Goal: Complete application form: Complete application form

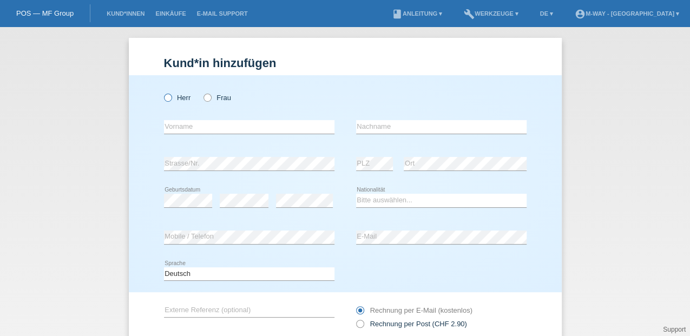
click at [162, 92] on icon at bounding box center [162, 92] width 0 height 0
click at [166, 99] on input "Herr" at bounding box center [167, 97] width 7 height 7
radio input "true"
click at [176, 128] on input "text" at bounding box center [249, 127] width 171 height 14
click at [202, 92] on icon at bounding box center [202, 92] width 0 height 0
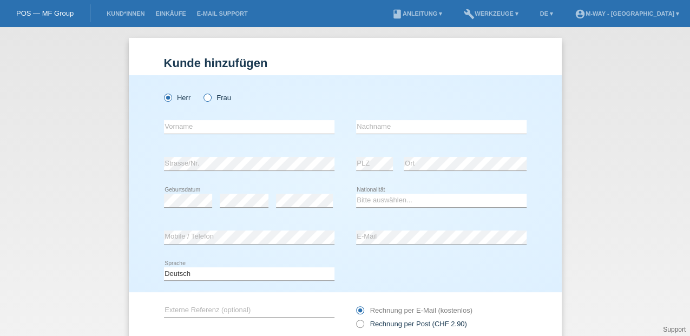
click at [206, 100] on input "Frau" at bounding box center [207, 97] width 7 height 7
radio input "true"
click at [177, 129] on input "text" at bounding box center [249, 127] width 171 height 14
type input "Mergola"
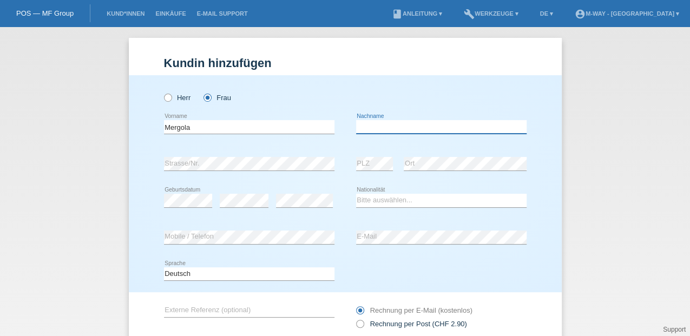
drag, startPoint x: 360, startPoint y: 124, endPoint x: 385, endPoint y: 122, distance: 25.0
click at [360, 124] on input "text" at bounding box center [441, 127] width 171 height 14
type input "Kohler"
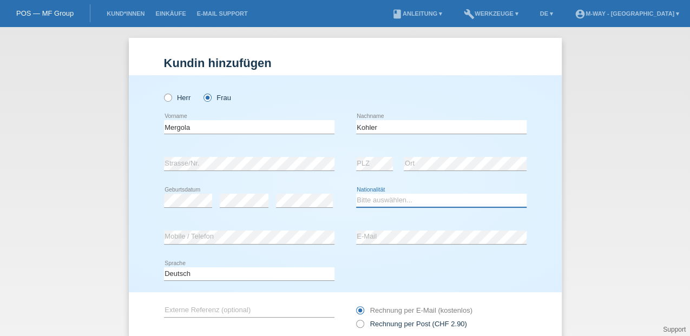
click at [369, 200] on select "Bitte auswählen... Schweiz Deutschland Liechtenstein Österreich ------------ Af…" at bounding box center [441, 200] width 171 height 13
select select "CH"
click at [356, 194] on select "Bitte auswählen... Schweiz Deutschland Liechtenstein Österreich ------------ Af…" at bounding box center [441, 200] width 171 height 13
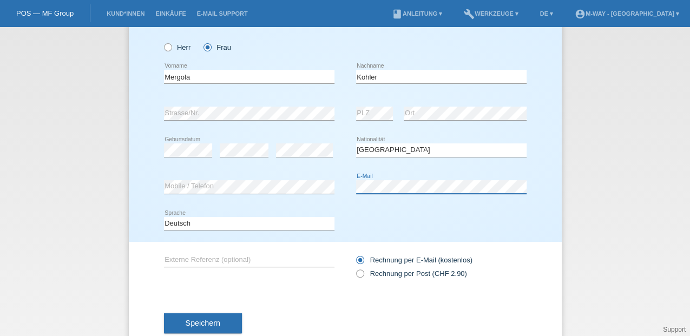
scroll to position [79, 0]
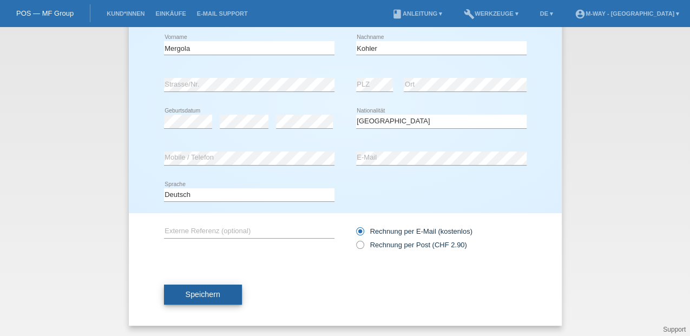
click at [219, 290] on button "Speichern" at bounding box center [203, 295] width 78 height 21
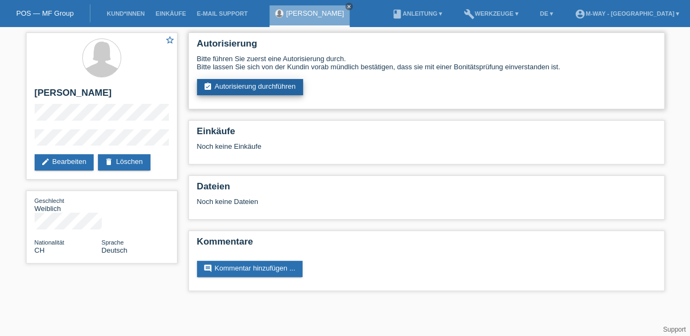
click at [234, 87] on link "assignment_turned_in Autorisierung durchführen" at bounding box center [250, 87] width 107 height 16
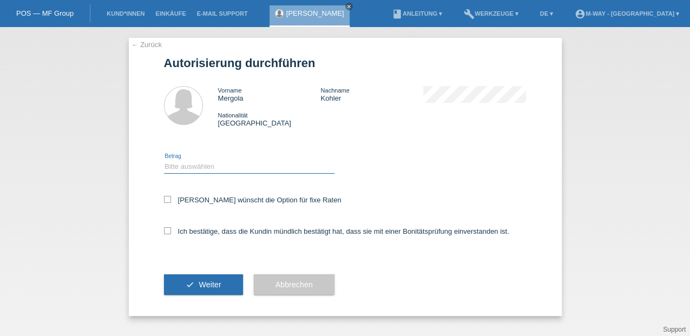
click at [194, 164] on select "Bitte auswählen CHF 1.00 - CHF 499.00 CHF 500.00 - CHF 1'999.00 CHF 2'000.00 - …" at bounding box center [249, 166] width 171 height 13
select select "3"
click at [164, 160] on select "Bitte auswählen CHF 1.00 - CHF 499.00 CHF 500.00 - CHF 1'999.00 CHF 2'000.00 - …" at bounding box center [249, 166] width 171 height 13
drag, startPoint x: 169, startPoint y: 199, endPoint x: 173, endPoint y: 210, distance: 11.5
click at [168, 201] on icon at bounding box center [167, 199] width 7 height 7
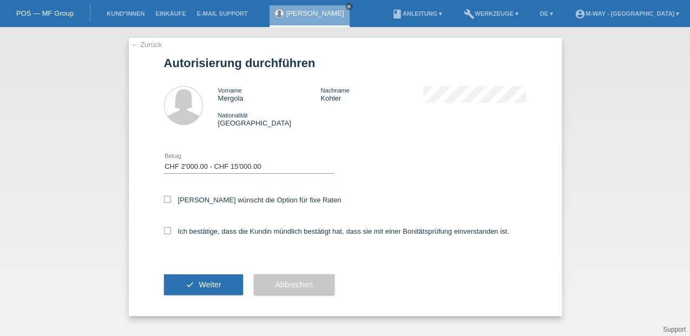
click at [168, 201] on input "[PERSON_NAME] wünscht die Option für fixe Raten" at bounding box center [167, 199] width 7 height 7
checkbox input "true"
click at [167, 232] on icon at bounding box center [167, 230] width 7 height 7
click at [167, 232] on input "Ich bestätige, dass die Kundin mündlich bestätigt hat, dass sie mit einer Bonit…" at bounding box center [167, 230] width 7 height 7
checkbox input "true"
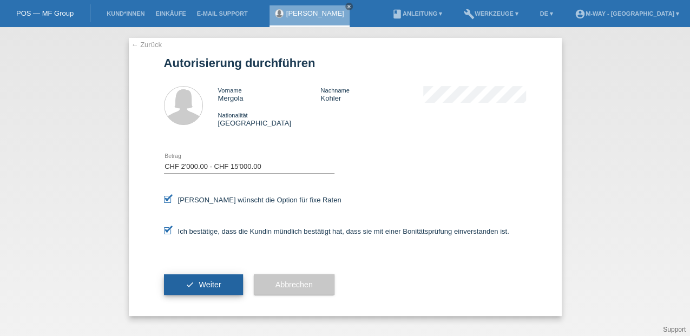
click at [204, 291] on button "check Weiter" at bounding box center [203, 285] width 79 height 21
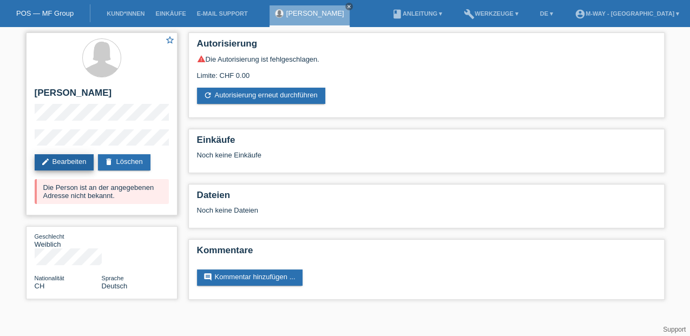
click at [79, 162] on link "edit Bearbeiten" at bounding box center [65, 162] width 60 height 16
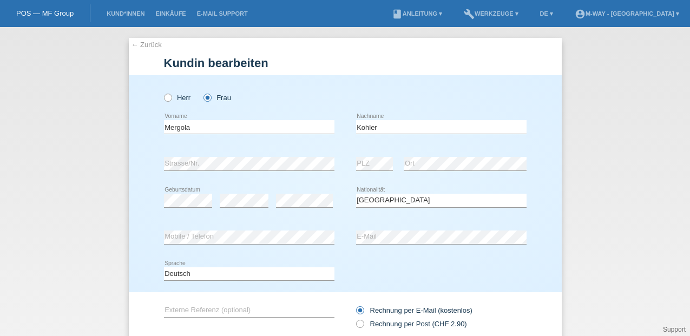
select select "CH"
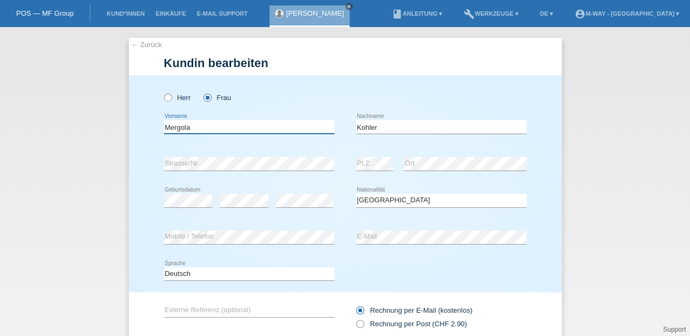
click at [191, 126] on input "Mergola" at bounding box center [249, 127] width 171 height 14
type input "M"
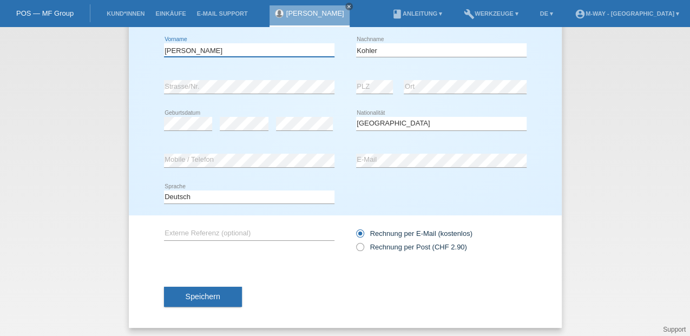
scroll to position [79, 0]
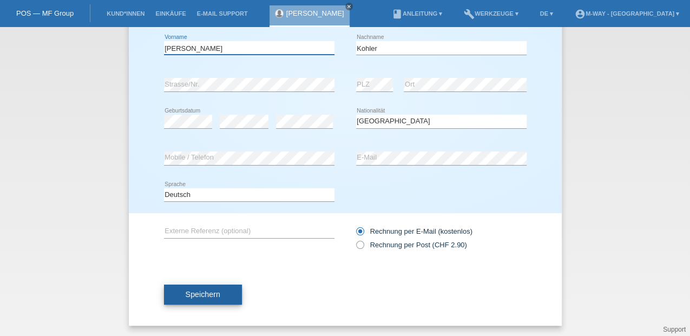
type input "[PERSON_NAME]"
click at [225, 292] on button "Speichern" at bounding box center [203, 295] width 78 height 21
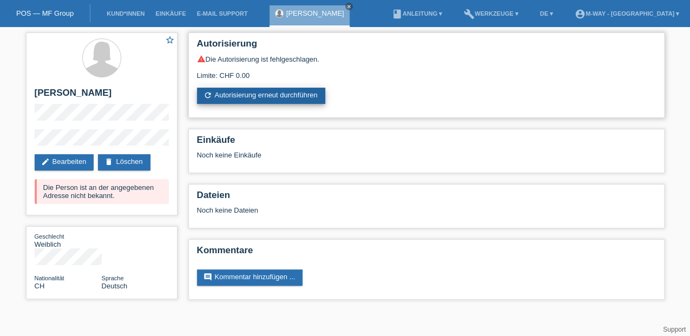
click at [264, 94] on link "refresh Autorisierung erneut durchführen" at bounding box center [261, 96] width 128 height 16
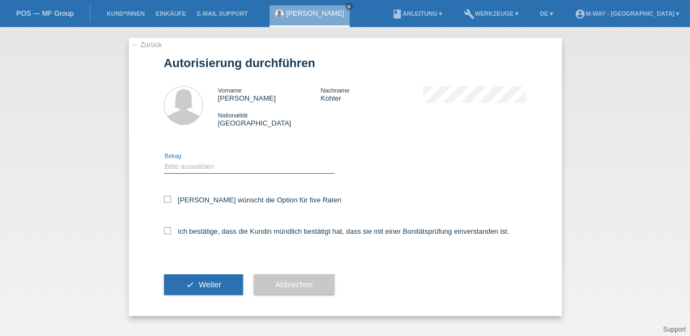
click at [194, 160] on select "Bitte auswählen CHF 1.00 - CHF 499.00 CHF 500.00 - CHF 1'999.00 CHF 2'000.00 - …" at bounding box center [249, 166] width 171 height 13
select select "3"
click at [164, 160] on select "Bitte auswählen CHF 1.00 - CHF 499.00 CHF 500.00 - CHF 1'999.00 CHF 2'000.00 - …" at bounding box center [249, 166] width 171 height 13
click at [171, 200] on label "Kundin wünscht die Option für fixe Raten" at bounding box center [253, 200] width 178 height 8
click at [171, 200] on input "Kundin wünscht die Option für fixe Raten" at bounding box center [167, 199] width 7 height 7
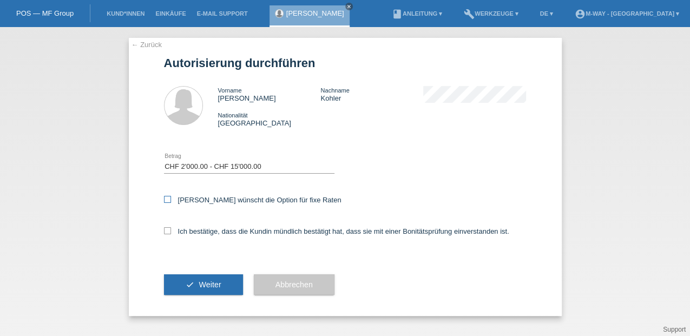
checkbox input "true"
click at [167, 229] on icon at bounding box center [167, 230] width 7 height 7
click at [167, 229] on input "Ich bestätige, dass die Kundin mündlich bestätigt hat, dass sie mit einer Bonit…" at bounding box center [167, 230] width 7 height 7
checkbox input "true"
click at [210, 286] on span "Weiter" at bounding box center [210, 285] width 22 height 9
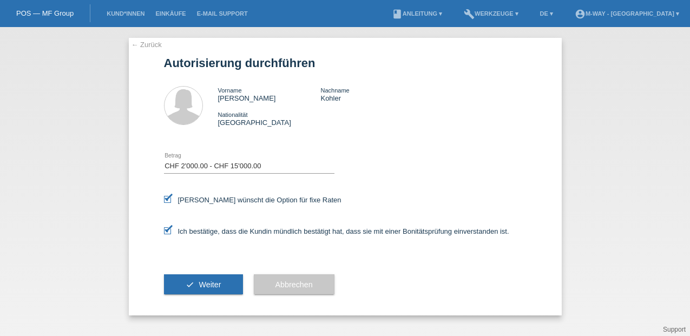
select select "3"
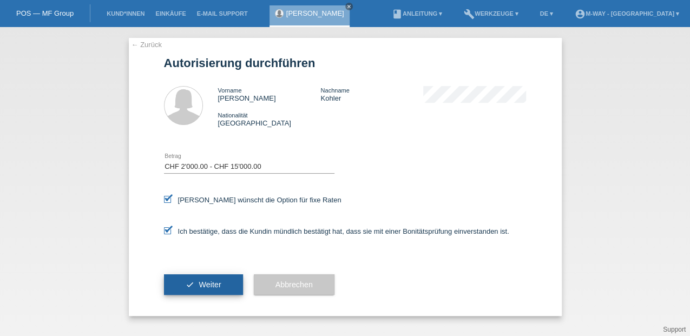
click at [220, 286] on span "Weiter" at bounding box center [210, 285] width 22 height 9
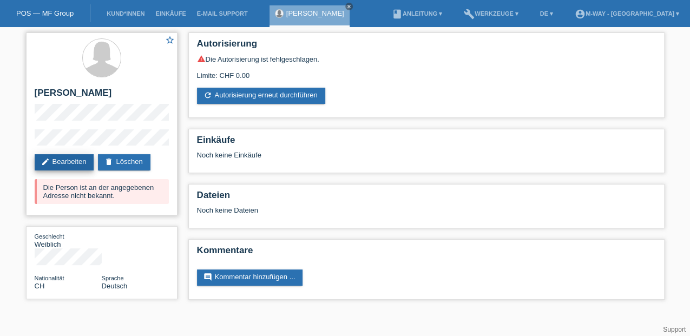
click at [75, 158] on link "edit Bearbeiten" at bounding box center [65, 162] width 60 height 16
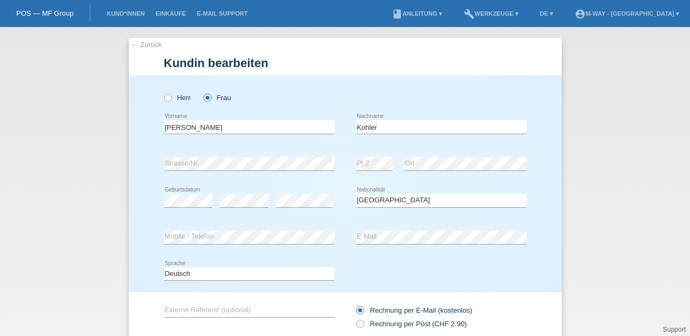
select select "CH"
click at [435, 273] on div "Deutsch Français Italiano English error Sprache" at bounding box center [345, 274] width 363 height 37
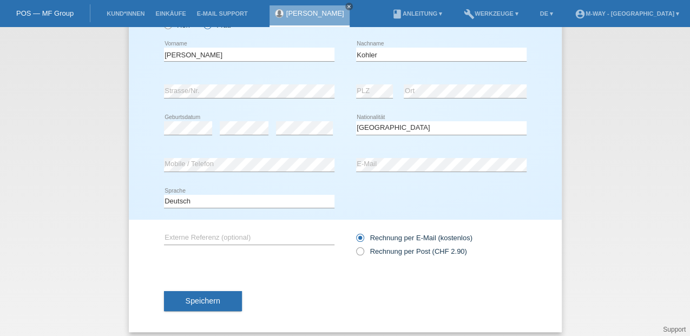
scroll to position [79, 0]
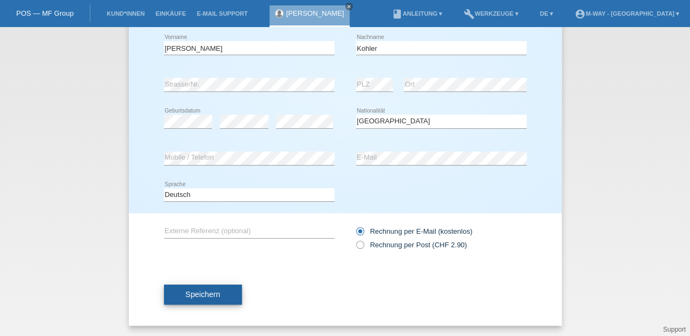
click at [205, 294] on span "Speichern" at bounding box center [203, 294] width 35 height 9
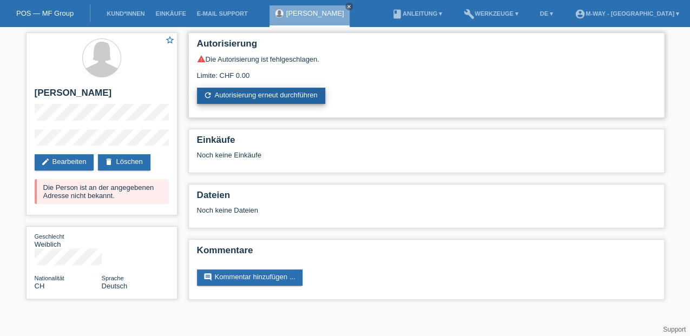
click at [261, 92] on link "refresh Autorisierung erneut durchführen" at bounding box center [261, 96] width 128 height 16
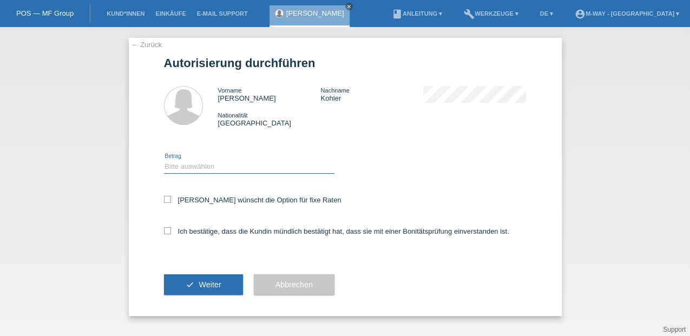
click at [191, 166] on select "Bitte auswählen CHF 1.00 - CHF 499.00 CHF 500.00 - CHF 1'999.00 CHF 2'000.00 - …" at bounding box center [249, 166] width 171 height 13
select select "3"
click at [164, 160] on select "Bitte auswählen CHF 1.00 - CHF 499.00 CHF 500.00 - CHF 1'999.00 CHF 2'000.00 - …" at bounding box center [249, 166] width 171 height 13
click at [169, 202] on icon at bounding box center [167, 199] width 7 height 7
click at [169, 202] on input "Kundin wünscht die Option für fixe Raten" at bounding box center [167, 199] width 7 height 7
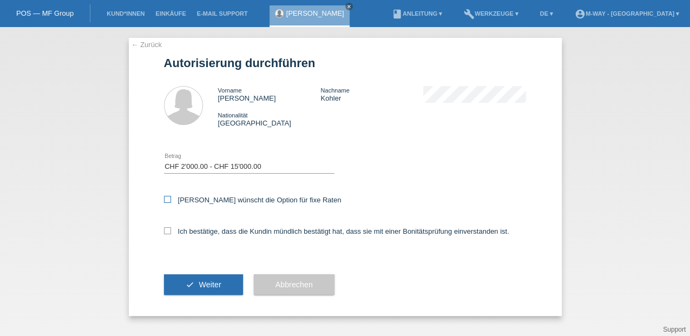
checkbox input "true"
click at [166, 230] on icon at bounding box center [167, 230] width 7 height 7
click at [166, 230] on input "Ich bestätige, dass die Kundin mündlich bestätigt hat, dass sie mit einer Bonit…" at bounding box center [167, 230] width 7 height 7
checkbox input "true"
click at [200, 283] on span "Weiter" at bounding box center [210, 285] width 22 height 9
